Goal: Task Accomplishment & Management: Manage account settings

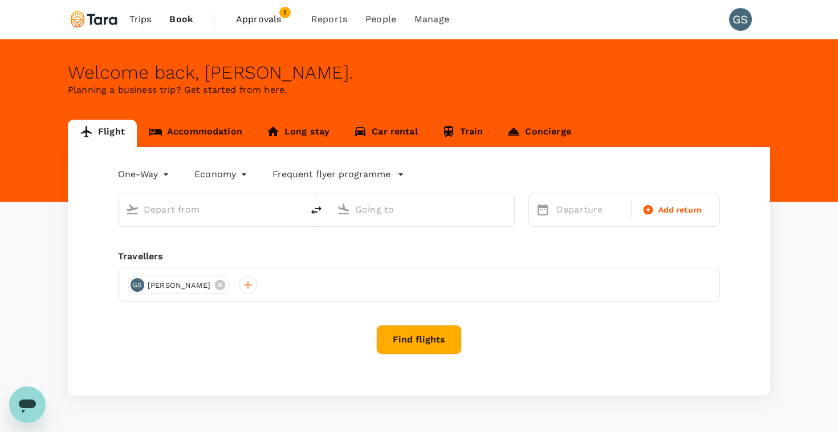
type input "roundtrip"
type input "[PERSON_NAME] Intl (MNL)"
type input "Singapore Changi (SIN)"
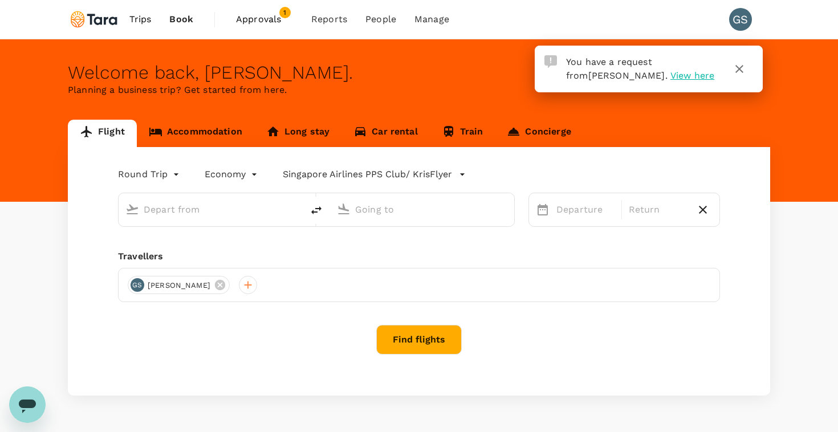
type input "[PERSON_NAME] Intl (MNL)"
type input "Singapore Changi (SIN)"
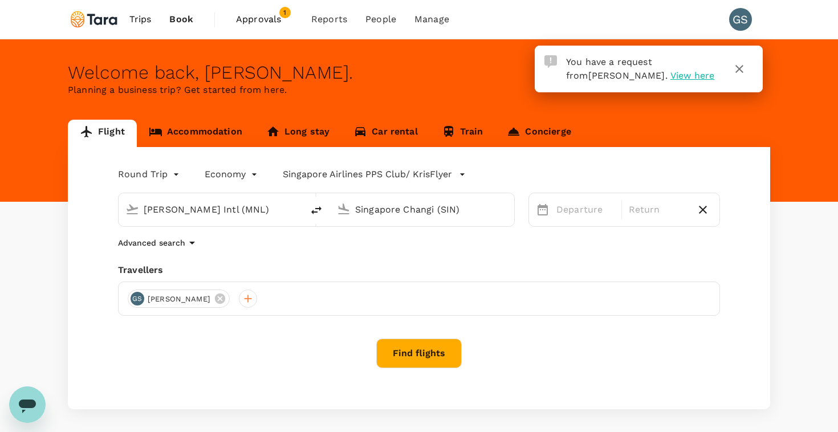
click at [671, 75] on span "View here" at bounding box center [693, 75] width 44 height 11
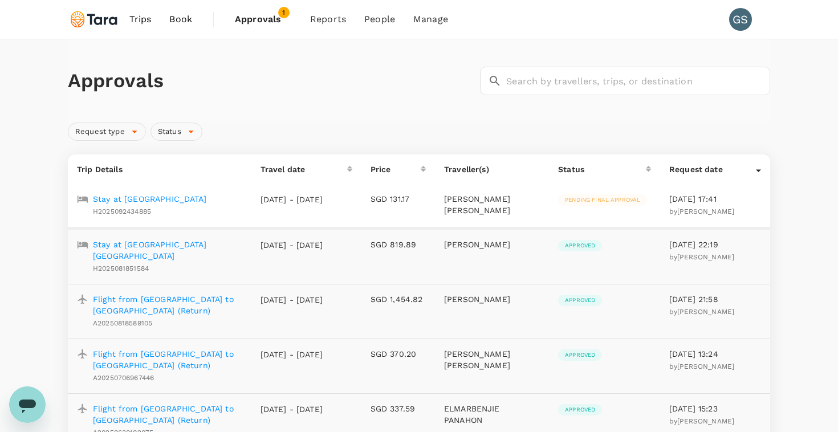
click at [172, 201] on p "Stay at [GEOGRAPHIC_DATA]" at bounding box center [150, 198] width 114 height 11
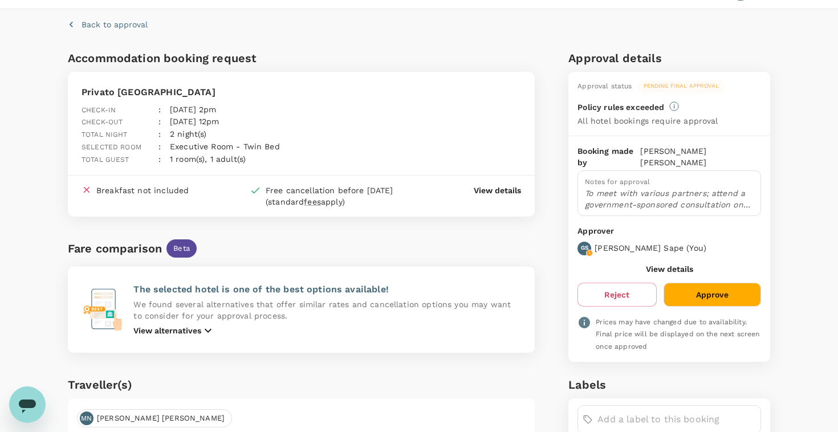
scroll to position [37, 0]
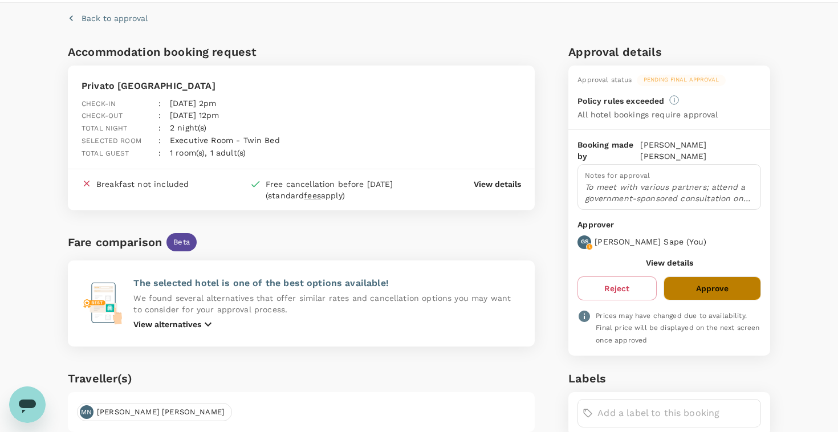
click at [707, 279] on button "Approve" at bounding box center [713, 289] width 98 height 24
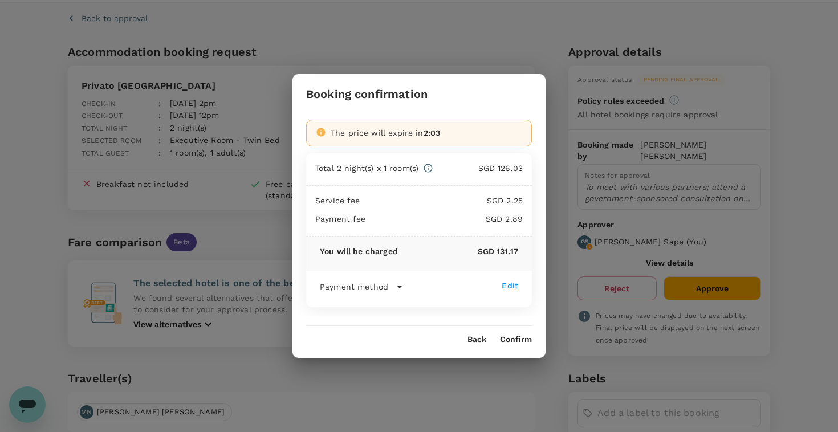
click at [512, 341] on button "Confirm" at bounding box center [516, 339] width 32 height 9
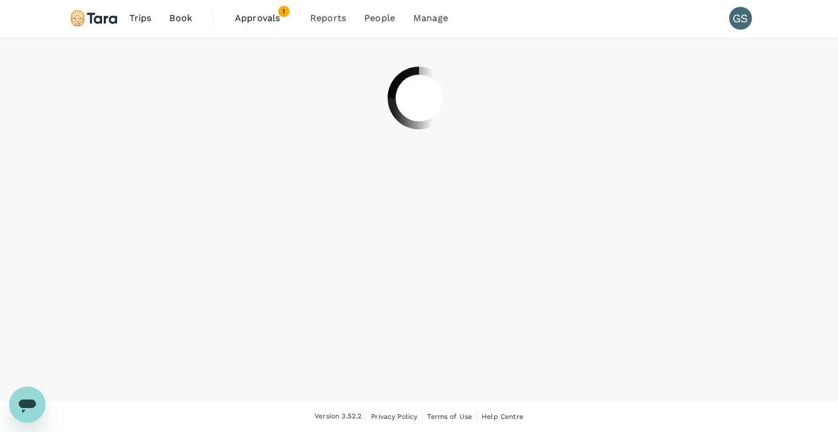
scroll to position [1, 0]
